Goal: Navigation & Orientation: Find specific page/section

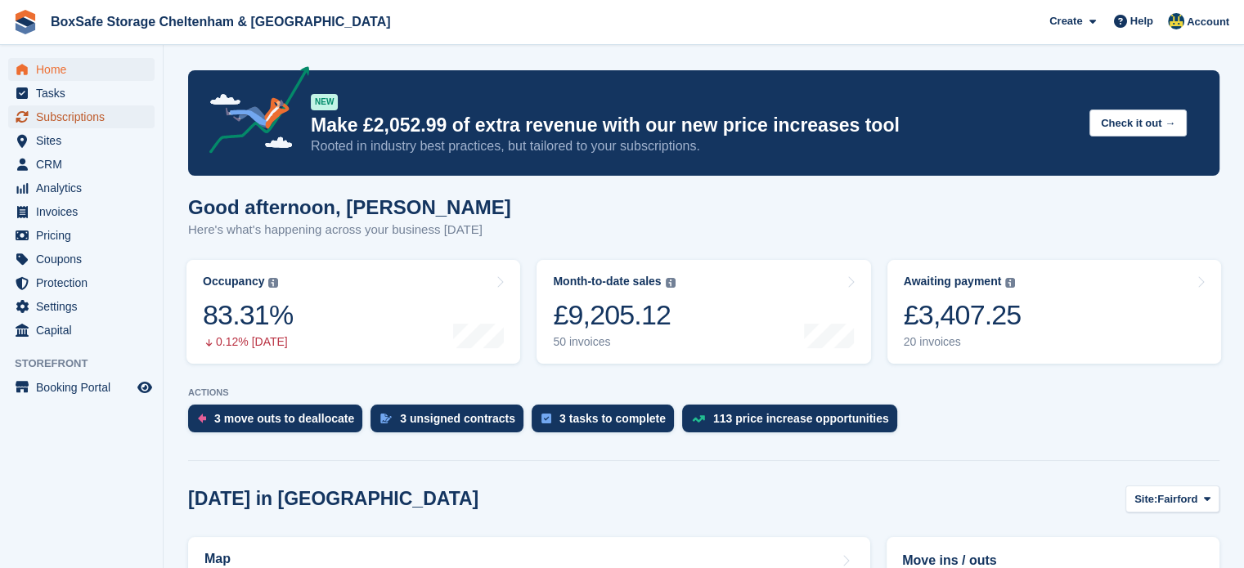
click at [101, 110] on span "Subscriptions" at bounding box center [85, 116] width 98 height 23
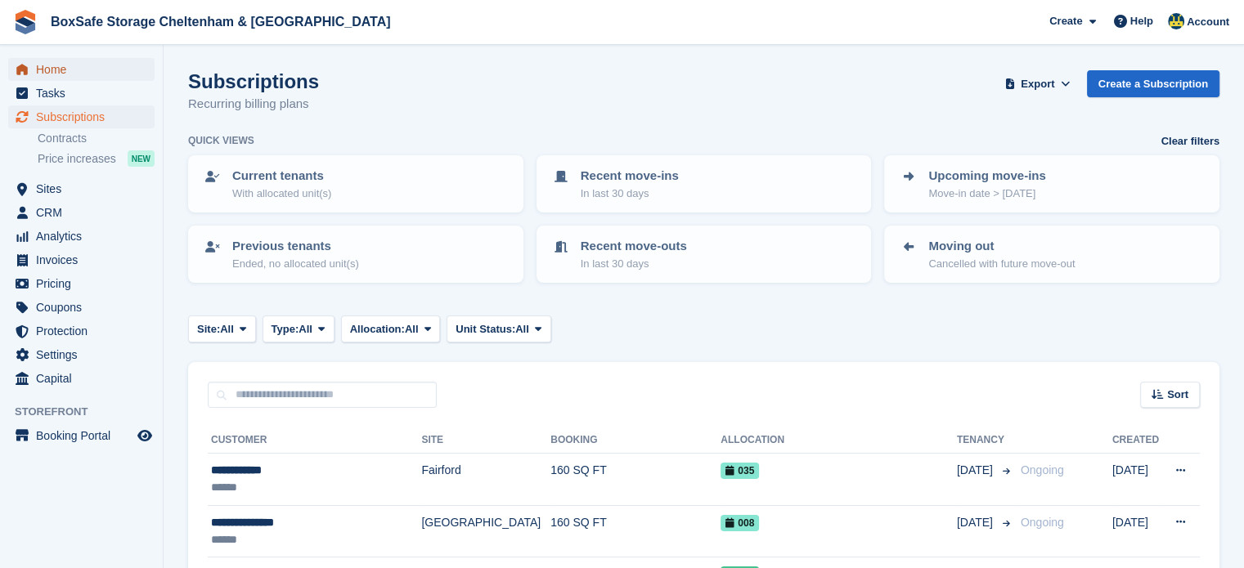
click at [83, 79] on span "Home" at bounding box center [85, 69] width 98 height 23
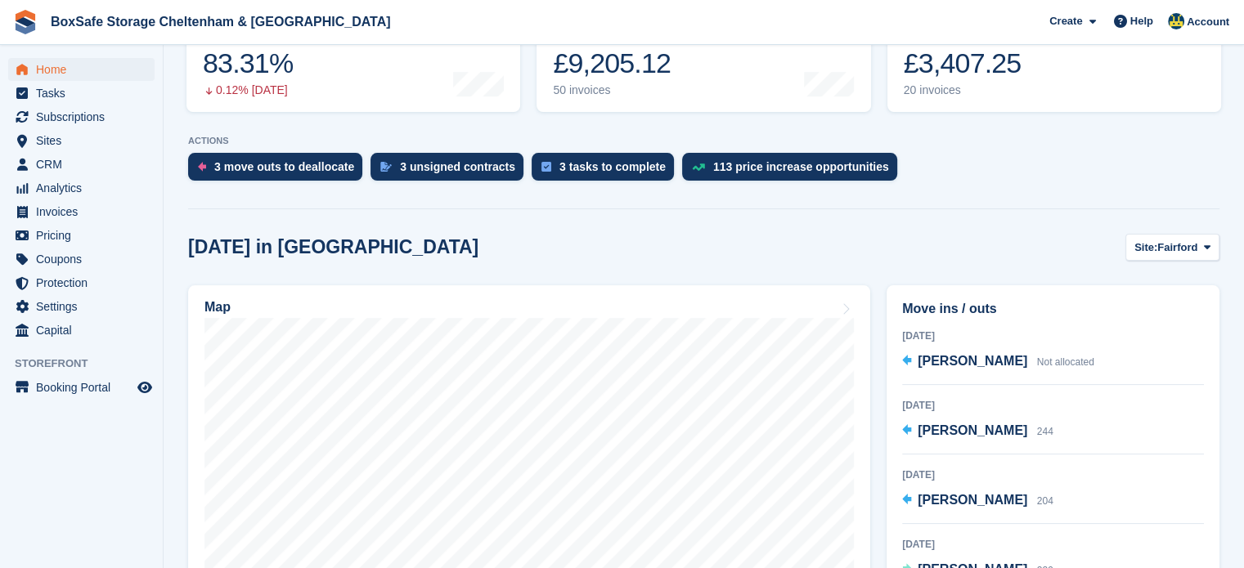
scroll to position [255, 0]
